Goal: Communication & Community: Answer question/provide support

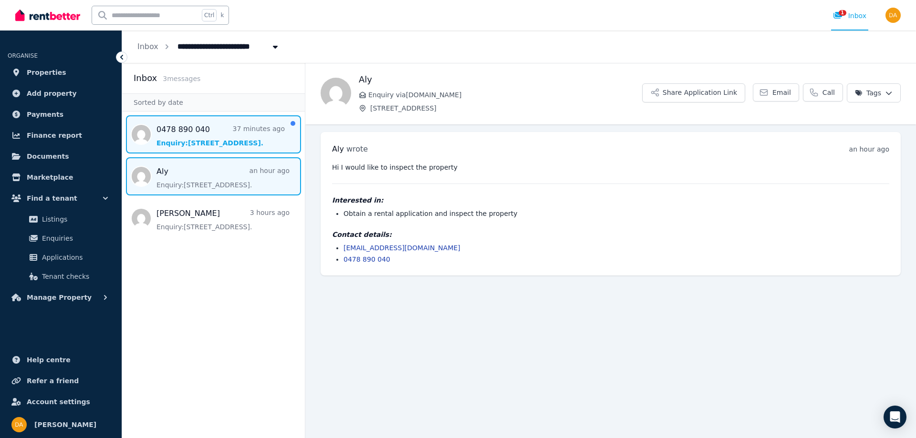
click at [187, 144] on span "Message list" at bounding box center [213, 134] width 183 height 38
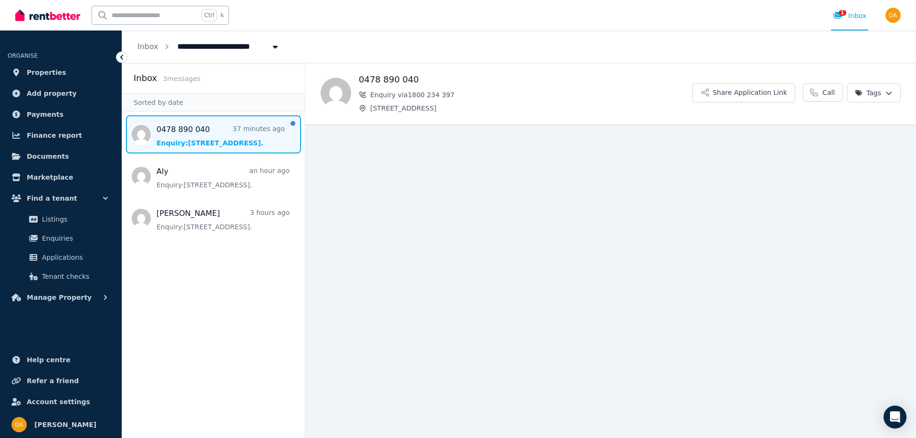
click at [188, 135] on span "Message list" at bounding box center [213, 134] width 183 height 38
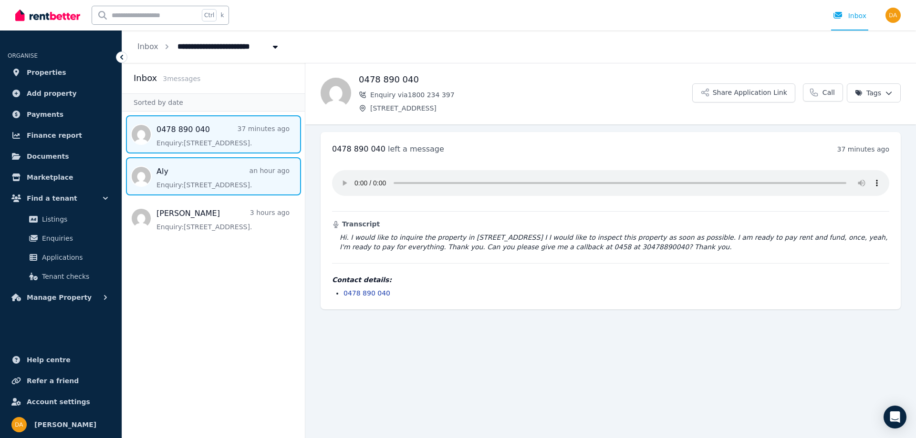
click at [200, 182] on span "Message list" at bounding box center [213, 176] width 183 height 38
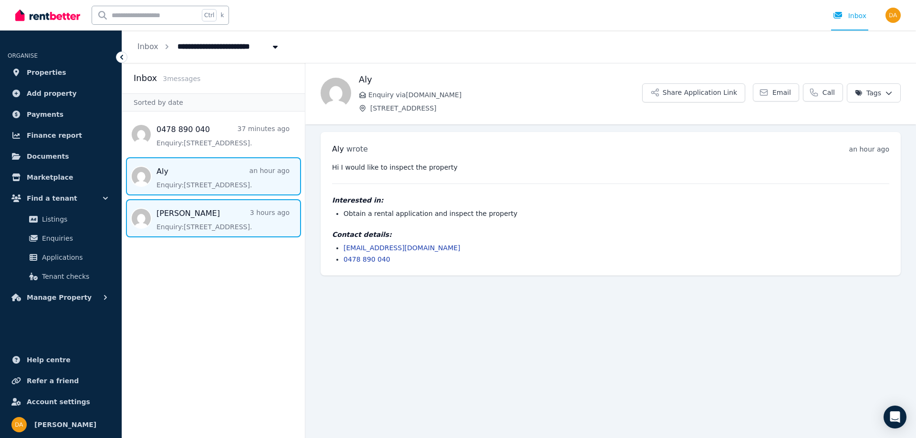
click at [191, 225] on span "Message list" at bounding box center [213, 218] width 183 height 38
